Goal: Task Accomplishment & Management: Manage account settings

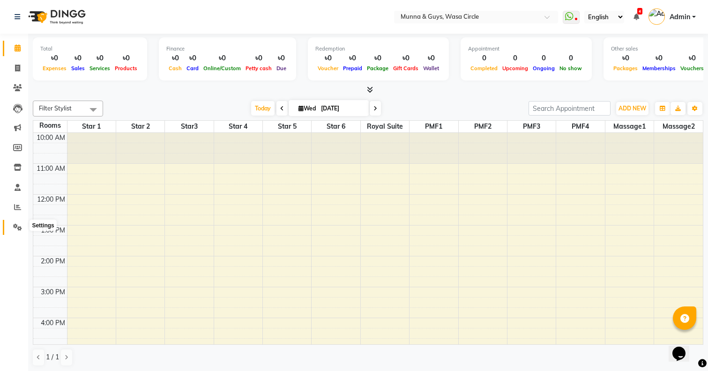
click at [20, 229] on icon at bounding box center [17, 227] width 9 height 7
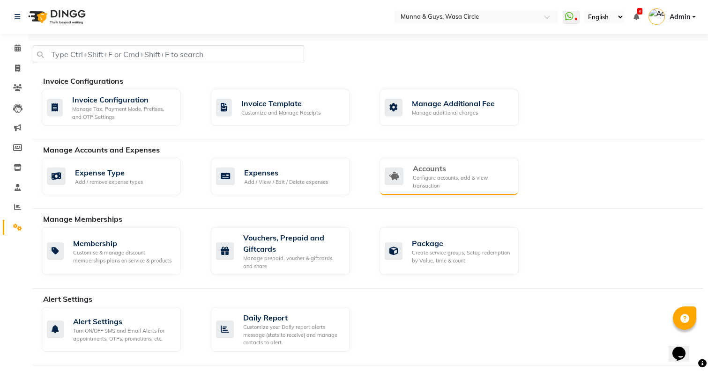
click at [407, 169] on div "Accounts Configure accounts, add & view transaction" at bounding box center [448, 176] width 126 height 27
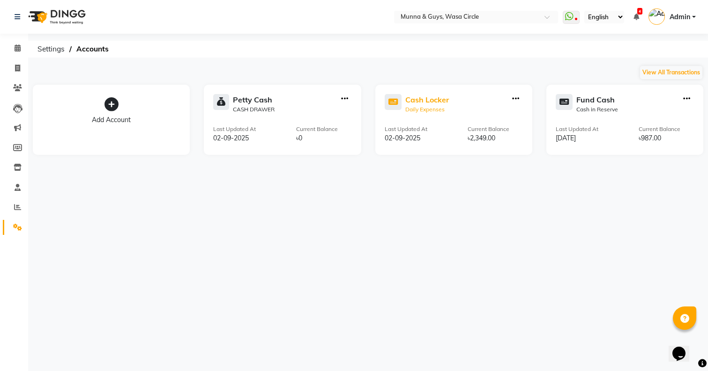
click at [446, 103] on div "Cash Locker" at bounding box center [427, 99] width 44 height 11
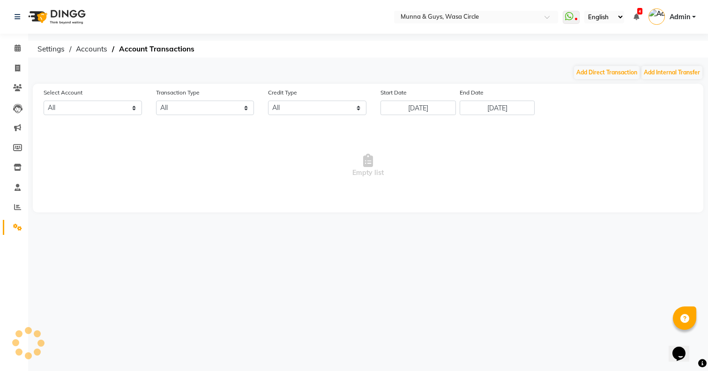
select select "3674"
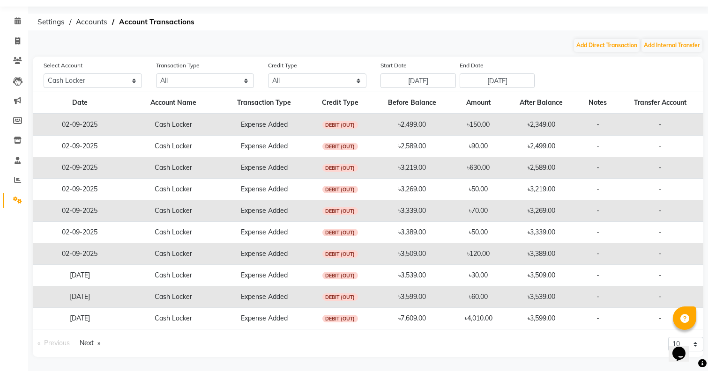
scroll to position [27, 0]
click at [96, 345] on link "Next page" at bounding box center [90, 343] width 30 height 13
